Goal: Use online tool/utility: Utilize a website feature to perform a specific function

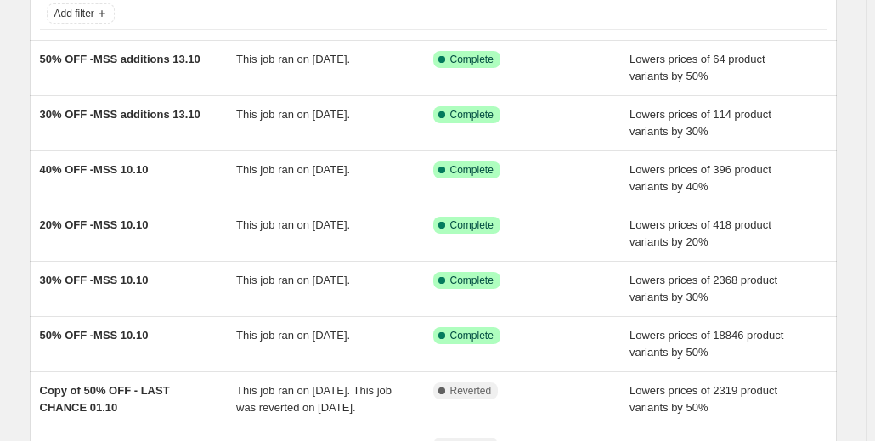
scroll to position [107, 0]
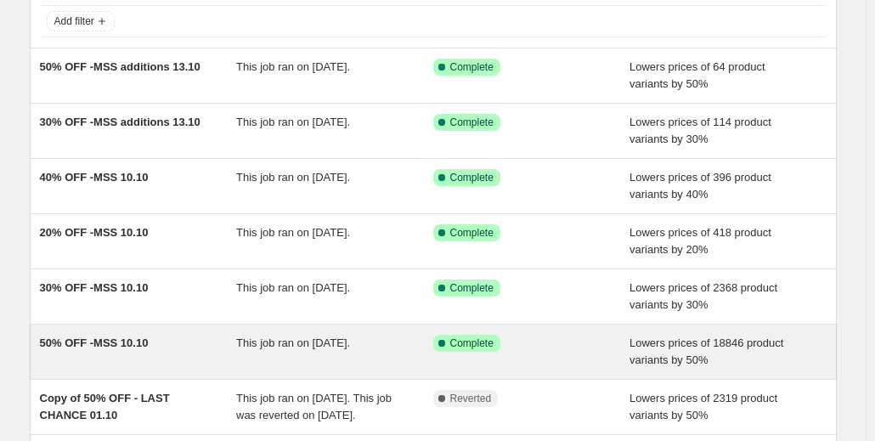
click at [120, 344] on span "50% OFF -MSS 10.10" at bounding box center [94, 343] width 109 height 13
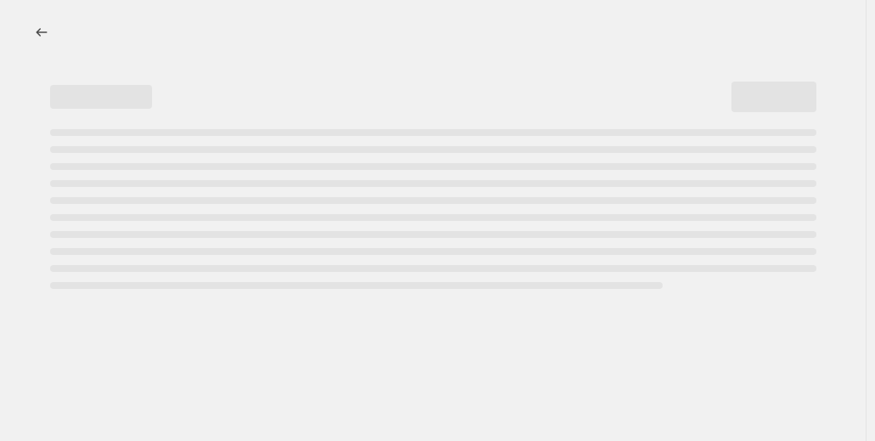
select select "percentage"
select select "collection"
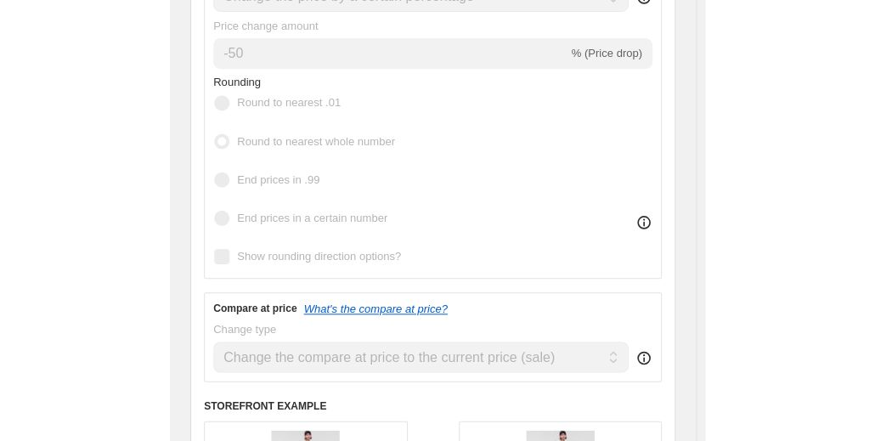
scroll to position [592, 0]
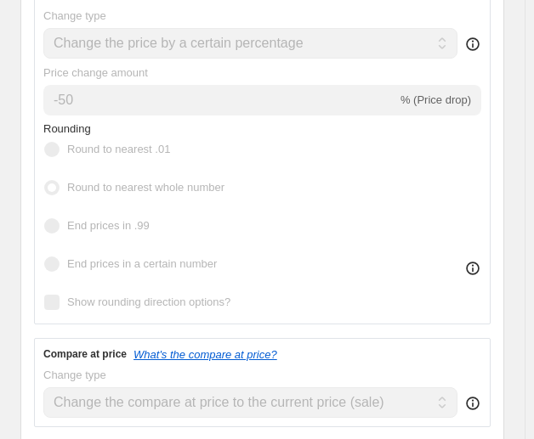
click at [134, 192] on span "Round to nearest whole number" at bounding box center [145, 187] width 157 height 17
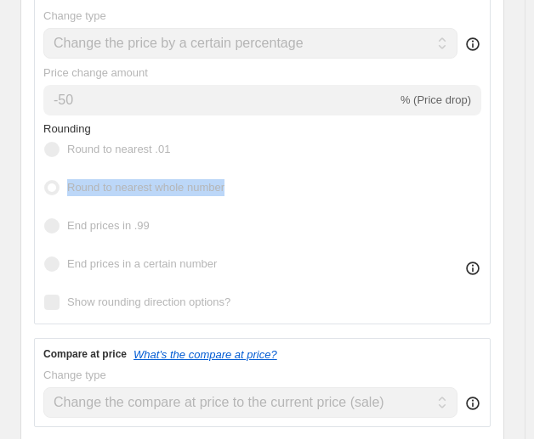
click at [134, 192] on span "Round to nearest whole number" at bounding box center [145, 187] width 157 height 17
copy span "Round to nearest whole number"
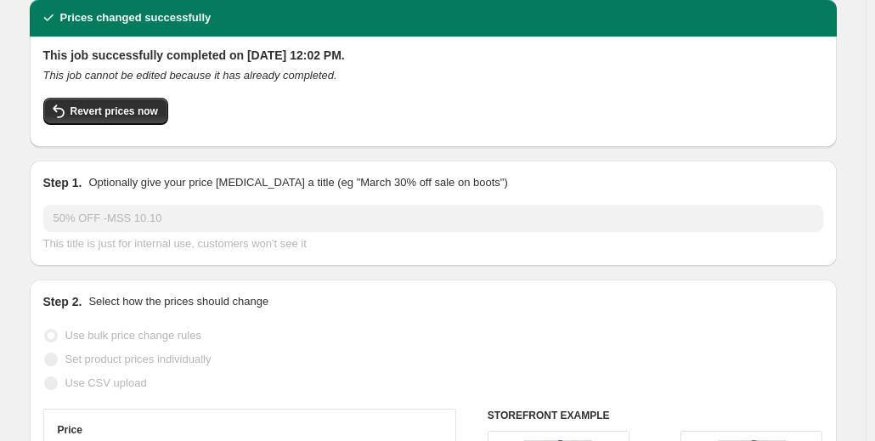
scroll to position [0, 0]
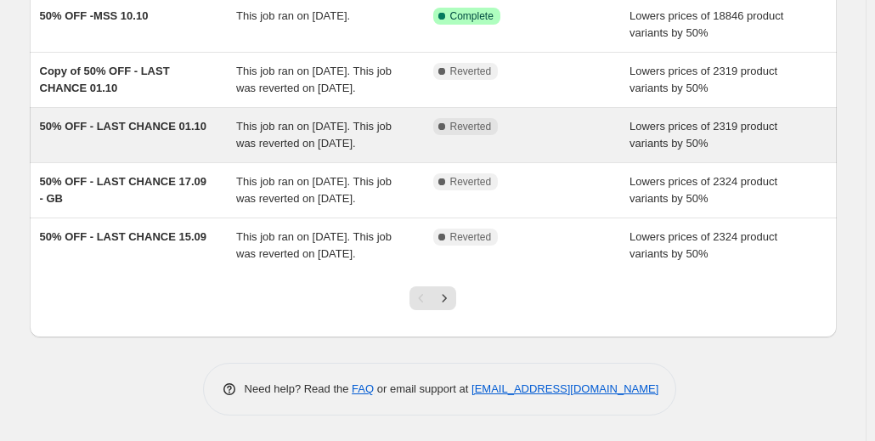
scroll to position [486, 0]
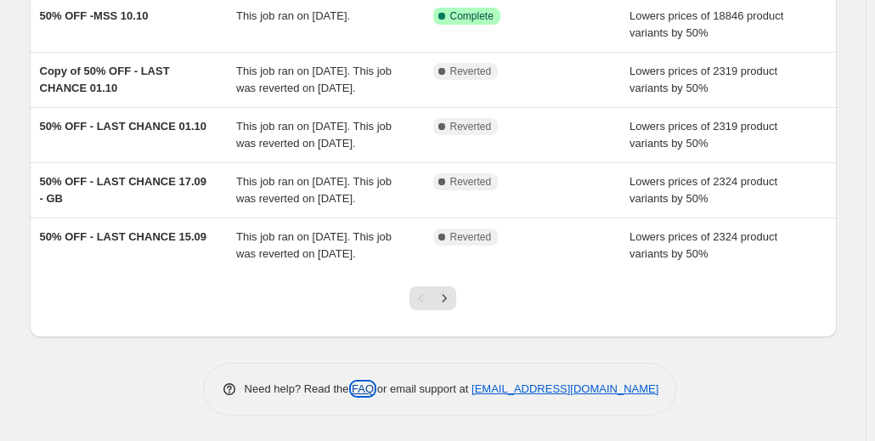
click at [366, 395] on link "FAQ" at bounding box center [363, 388] width 22 height 13
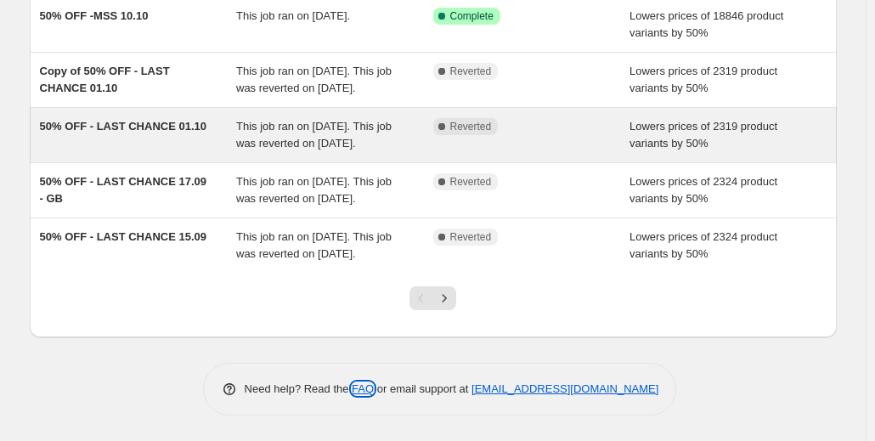
scroll to position [0, 0]
